Goal: Task Accomplishment & Management: Complete application form

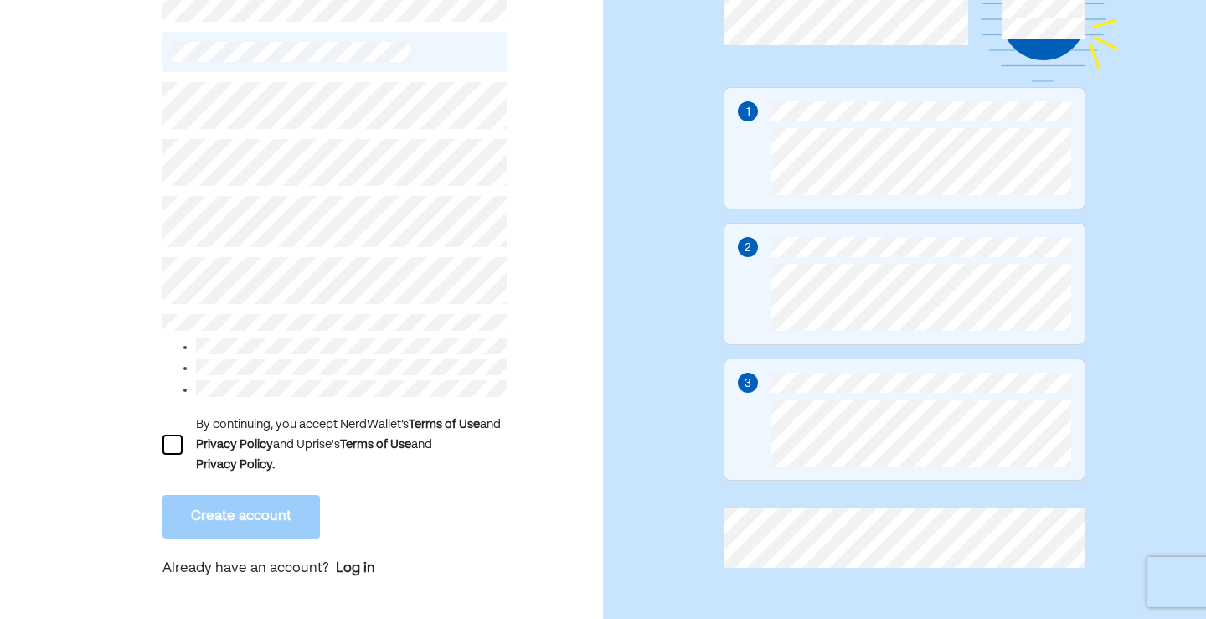
scroll to position [147, 0]
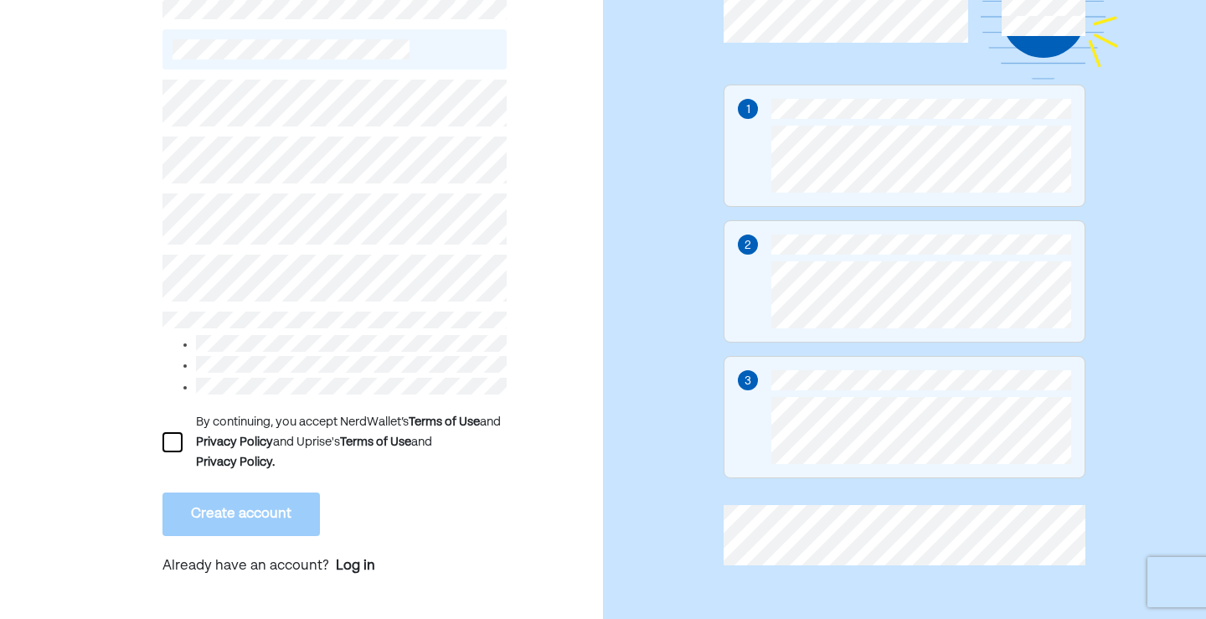
click at [178, 442] on div at bounding box center [172, 442] width 20 height 20
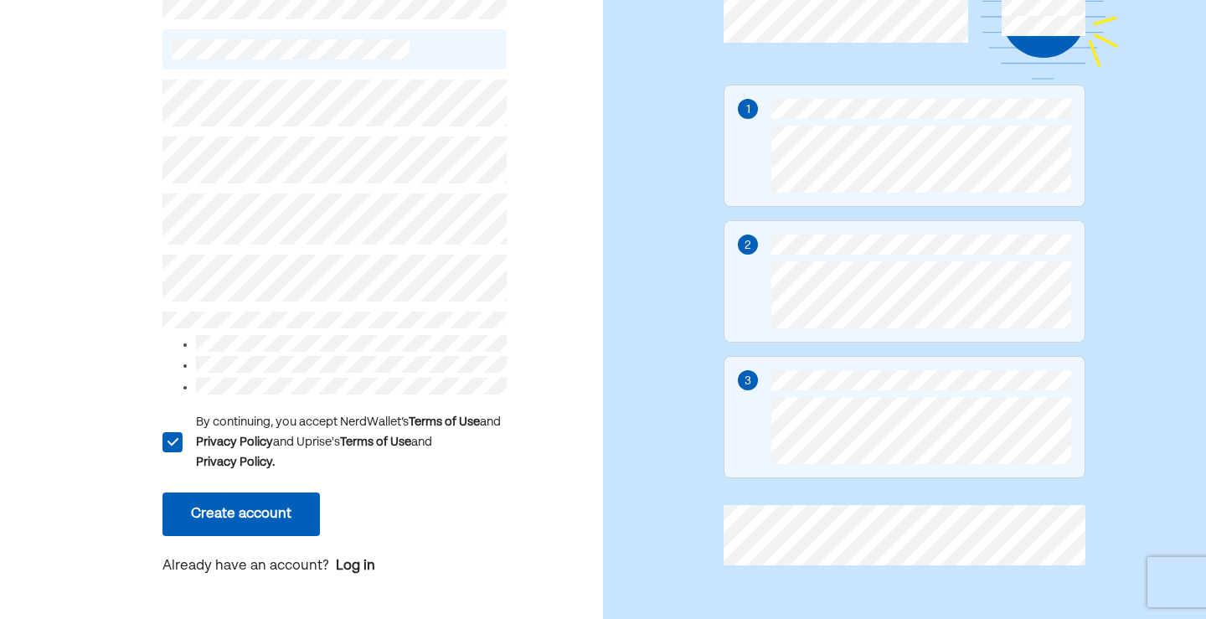
click at [214, 502] on button "Create account" at bounding box center [240, 514] width 157 height 44
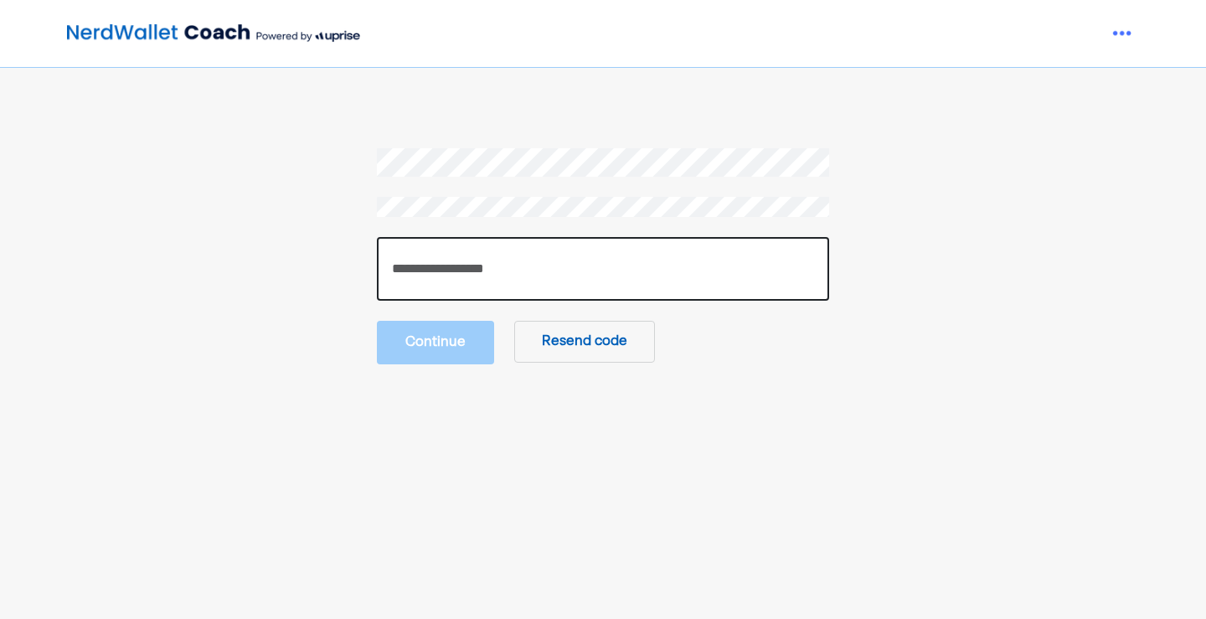
click at [481, 270] on input "number" at bounding box center [603, 269] width 452 height 64
type input "******"
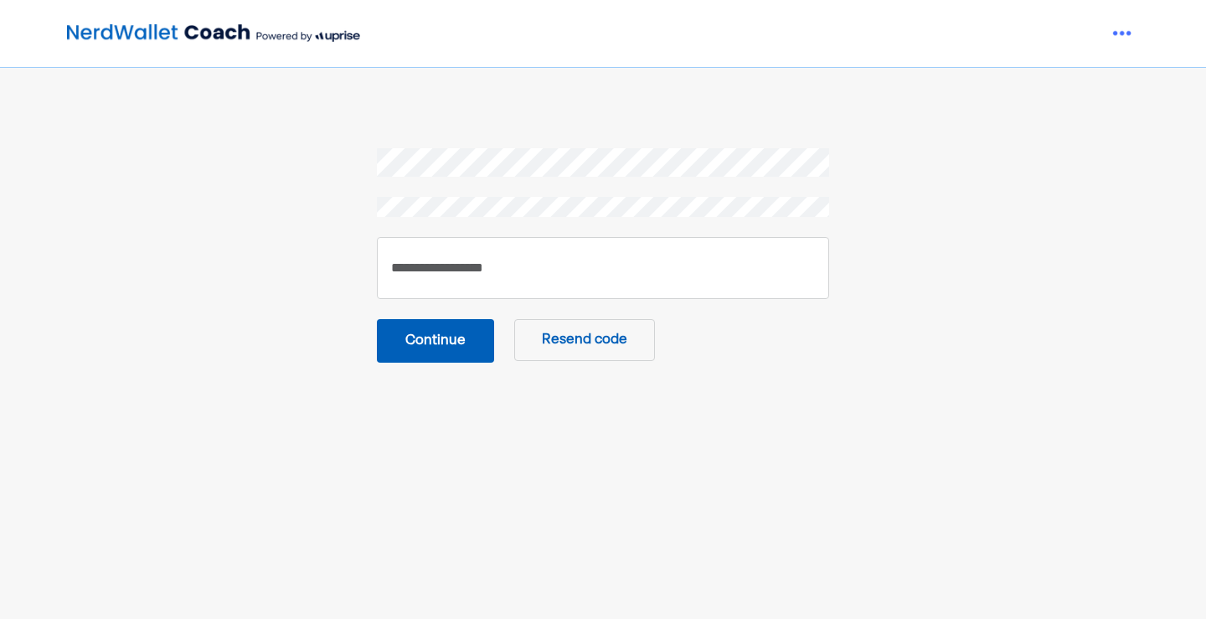
click at [462, 334] on button "Continue" at bounding box center [435, 341] width 117 height 44
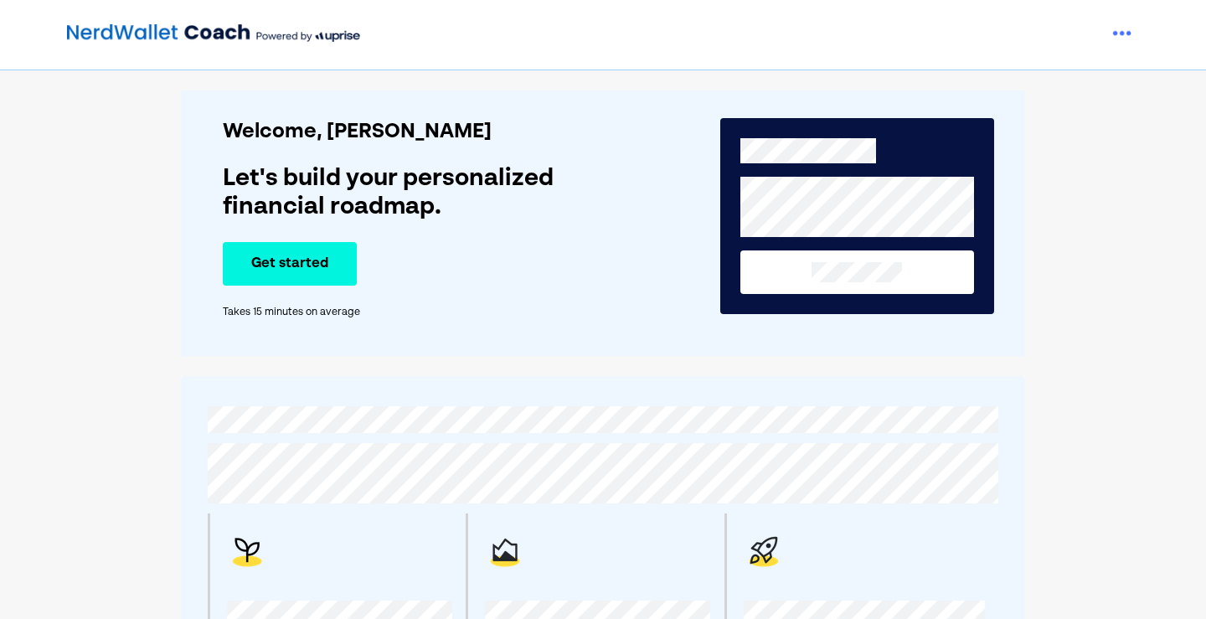
click at [286, 258] on button "Get started" at bounding box center [290, 264] width 134 height 44
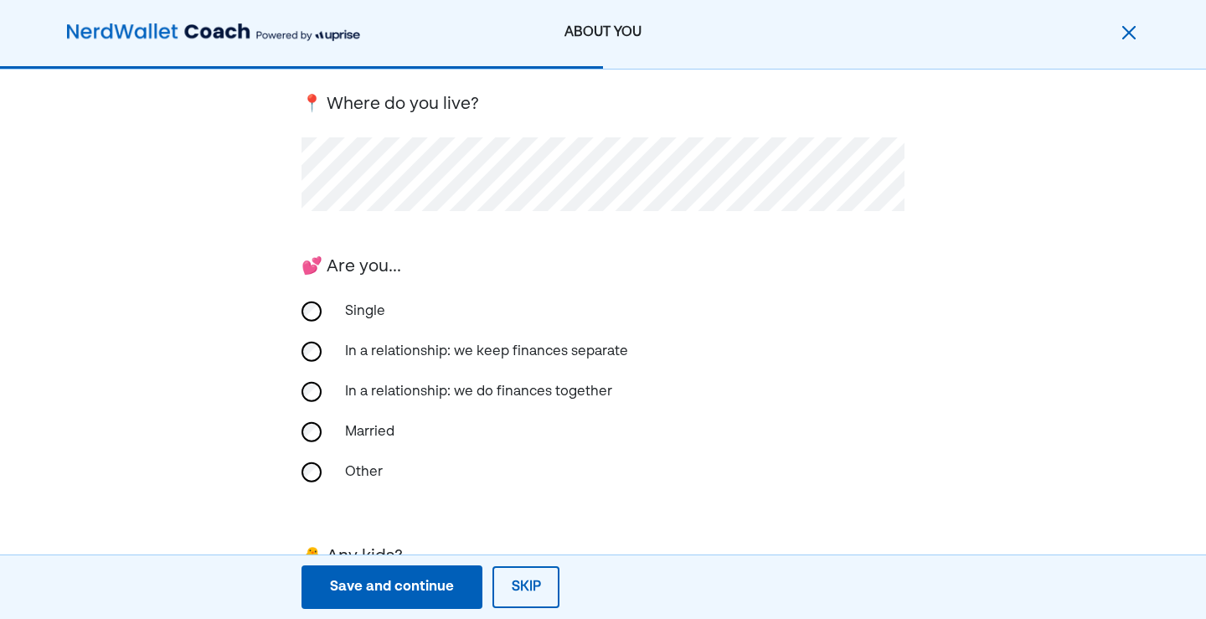
scroll to position [335, 0]
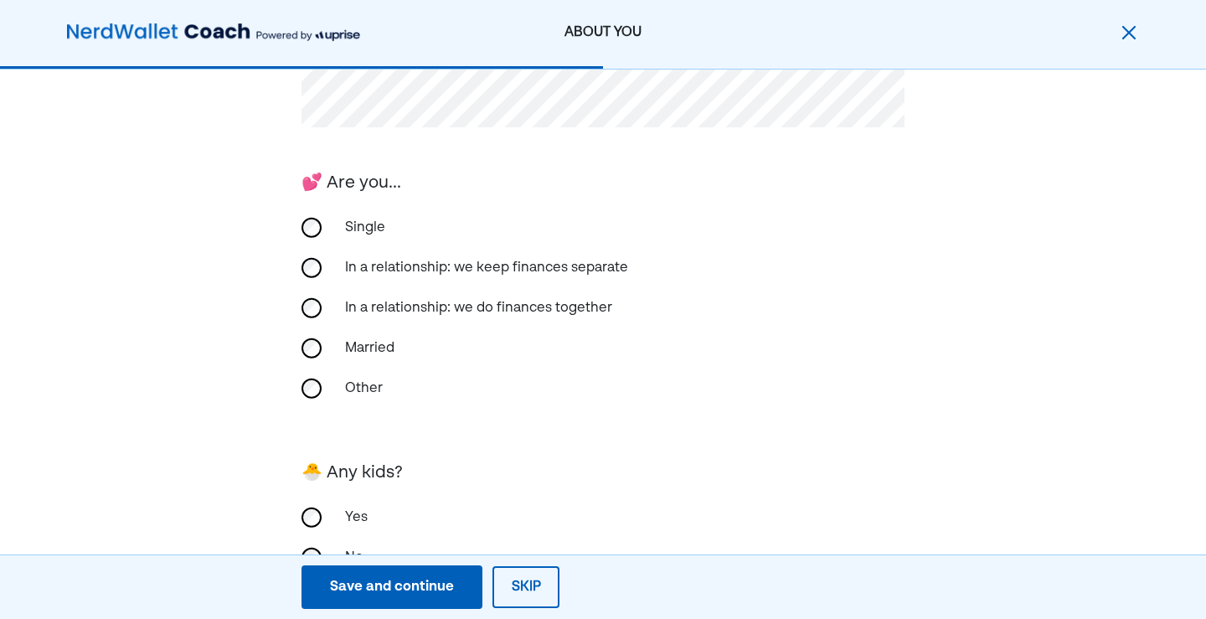
click at [409, 265] on div "In a relationship: we keep finances separate" at bounding box center [486, 268] width 303 height 40
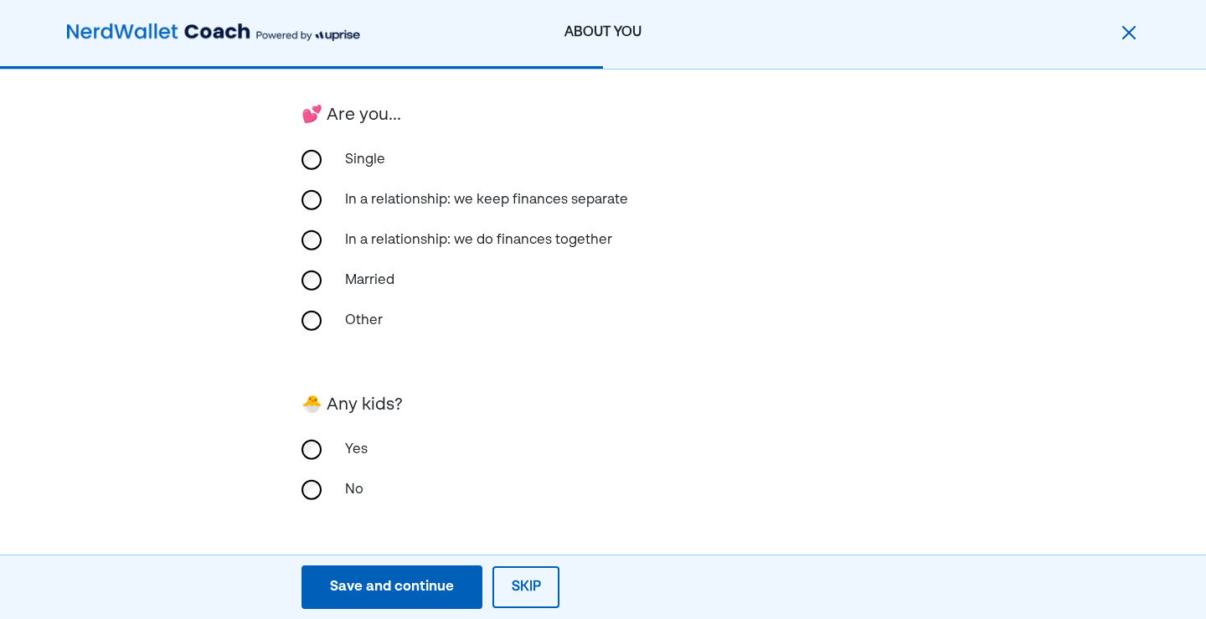
click at [366, 490] on div "No" at bounding box center [418, 490] width 167 height 40
click at [402, 593] on div "Save and continue" at bounding box center [392, 587] width 124 height 20
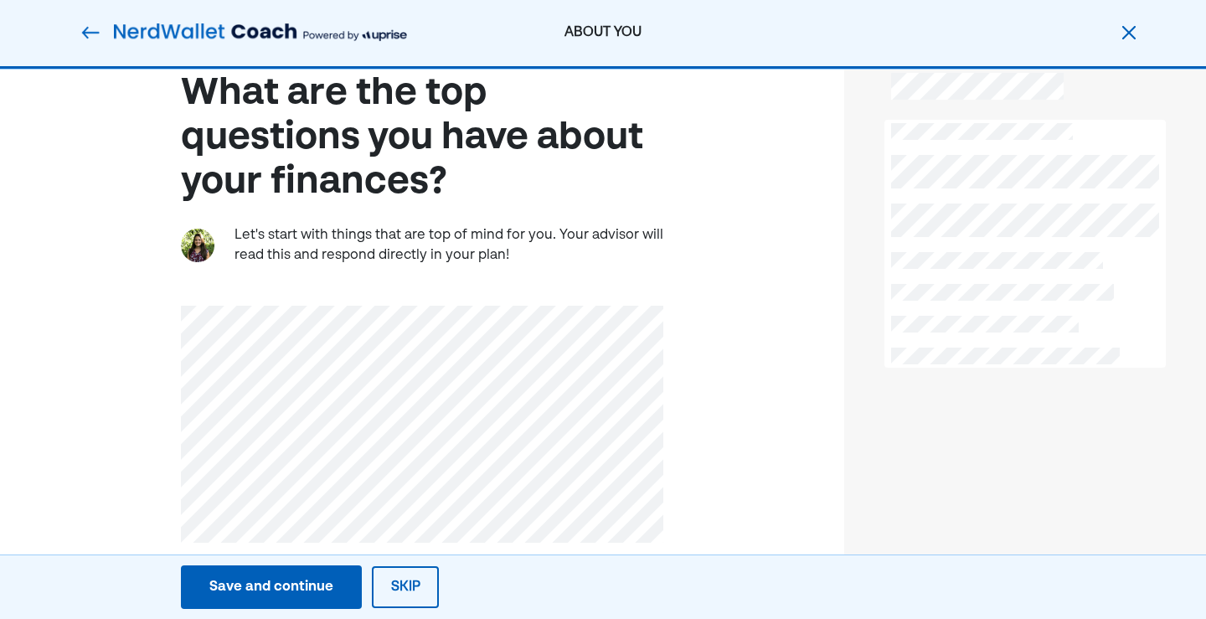
scroll to position [72, 0]
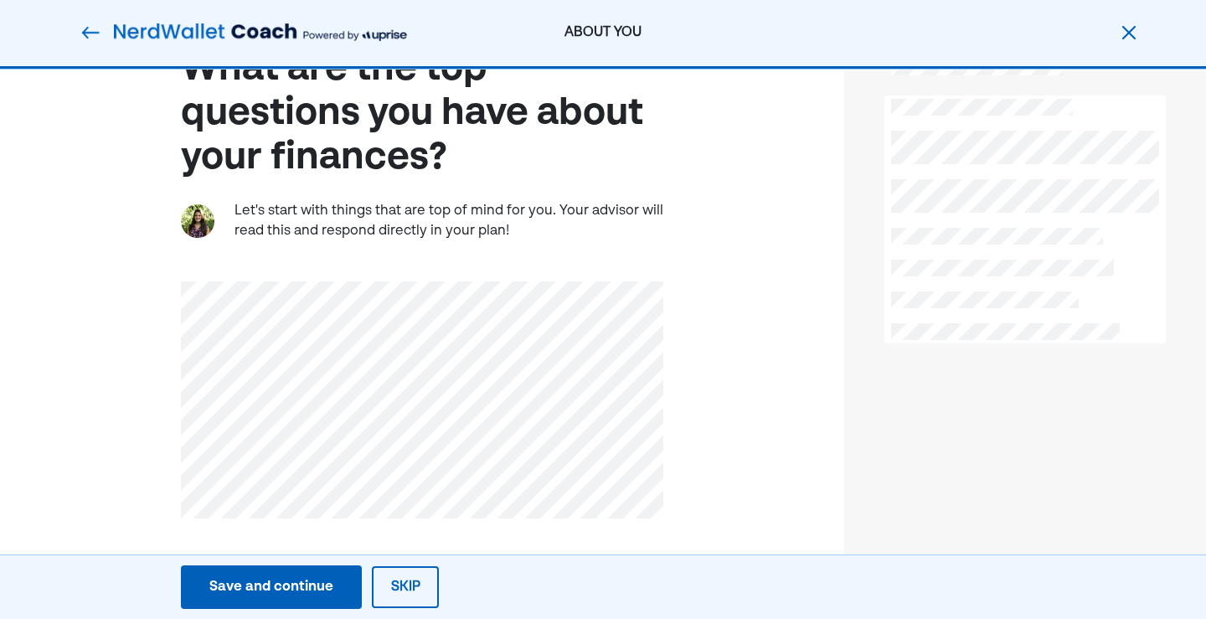
click at [297, 589] on div "Save and continue" at bounding box center [271, 587] width 124 height 20
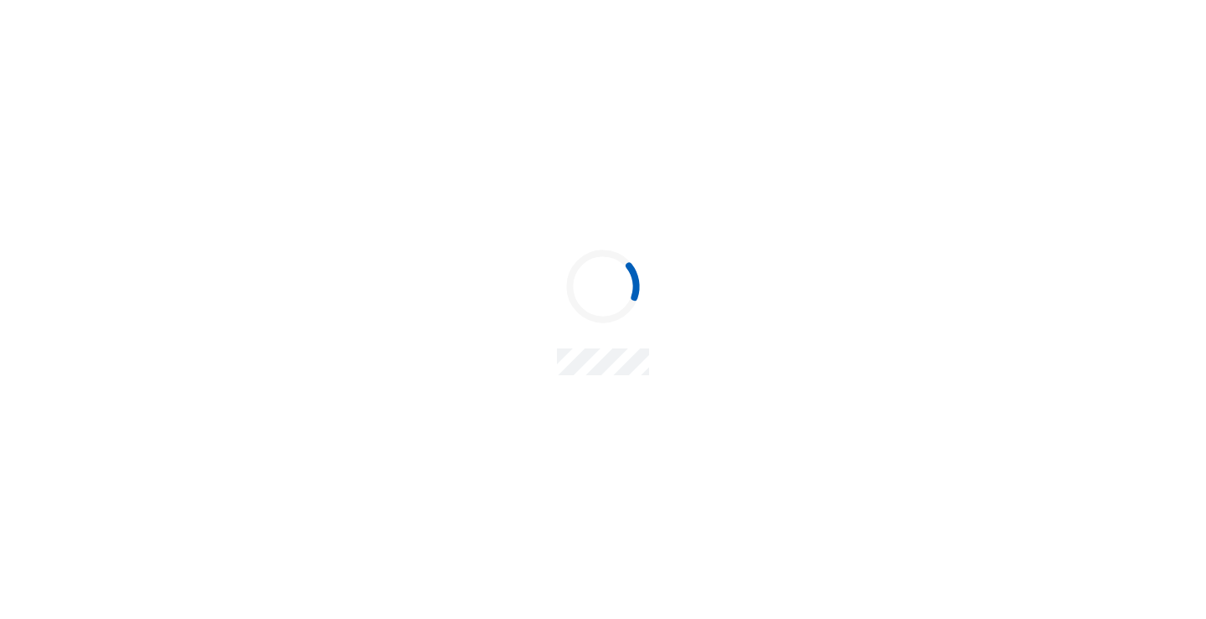
scroll to position [0, 0]
